Goal: Information Seeking & Learning: Compare options

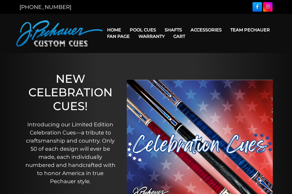
scroll to position [25, 0]
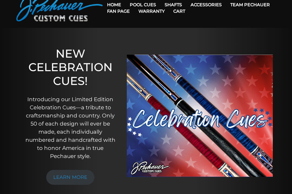
click at [163, 21] on link "JP Series (T) – NEW" at bounding box center [159, 20] width 66 height 8
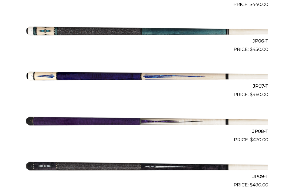
scroll to position [391, 0]
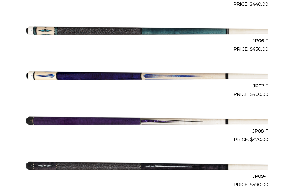
click at [139, 160] on img at bounding box center [146, 165] width 244 height 41
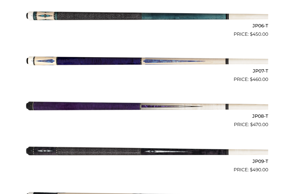
click at [170, 61] on img at bounding box center [146, 60] width 244 height 41
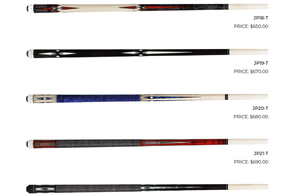
scroll to position [955, 0]
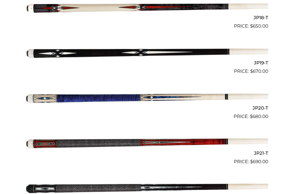
click at [130, 138] on img at bounding box center [146, 142] width 244 height 41
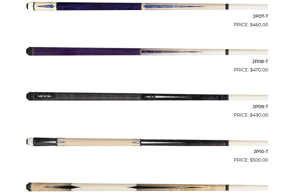
scroll to position [459, 0]
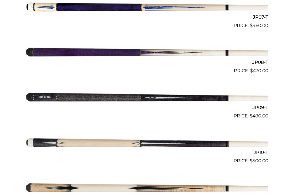
click at [150, 98] on img at bounding box center [146, 96] width 244 height 41
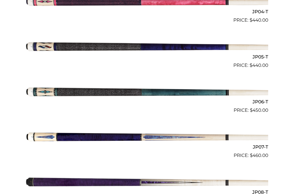
scroll to position [328, 0]
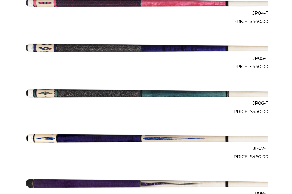
click at [182, 97] on img at bounding box center [146, 92] width 244 height 41
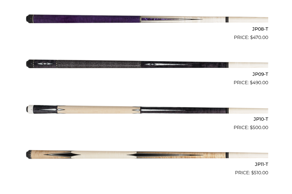
scroll to position [493, 0]
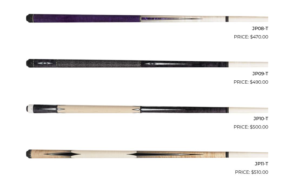
click at [46, 62] on img at bounding box center [146, 63] width 244 height 41
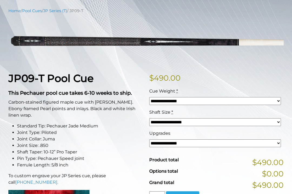
scroll to position [64, 0]
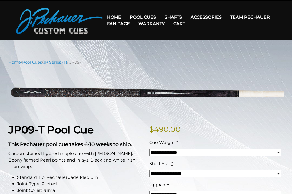
scroll to position [10, 0]
